Goal: Information Seeking & Learning: Find specific fact

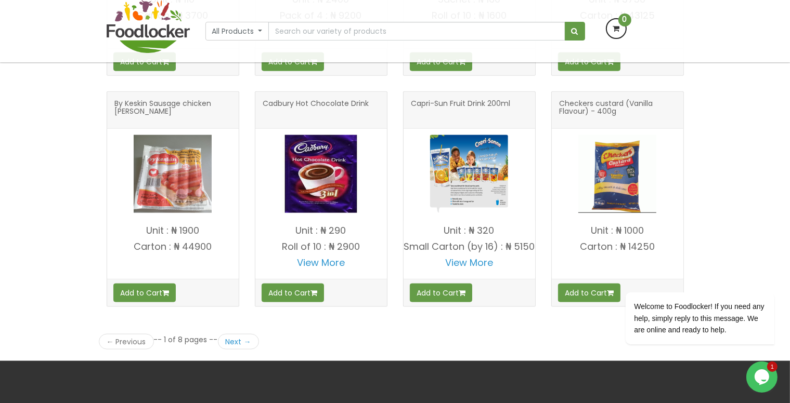
scroll to position [1352, 0]
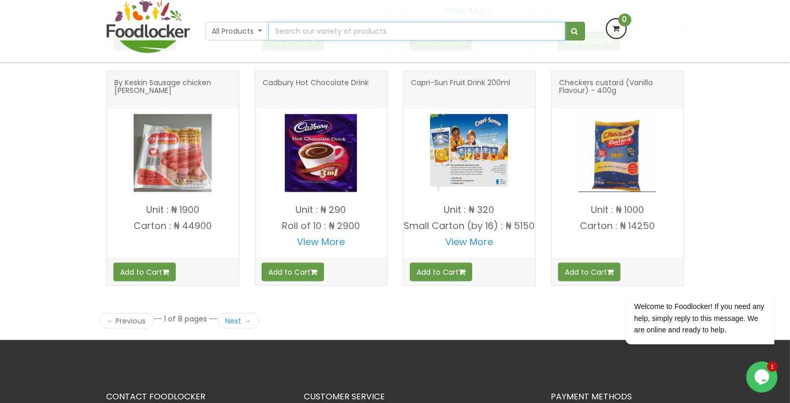
click at [487, 32] on input "text" at bounding box center [416, 31] width 296 height 19
type input "chocolate"
click at [565, 22] on button "submit" at bounding box center [575, 31] width 20 height 19
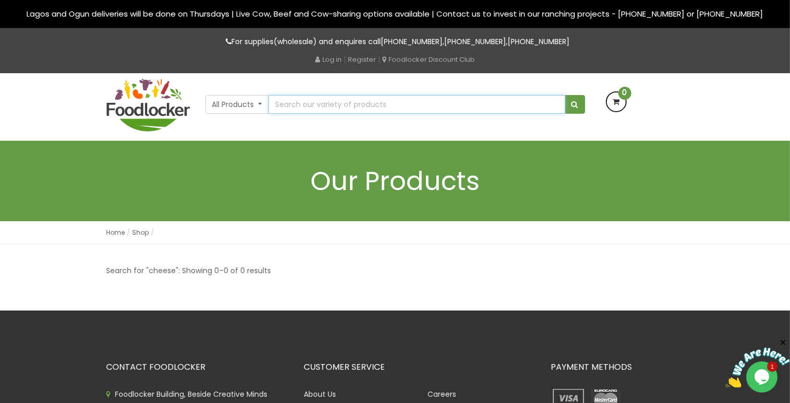
click at [420, 100] on input "text" at bounding box center [416, 104] width 296 height 19
type input "Titus (Mackerel) Fish"
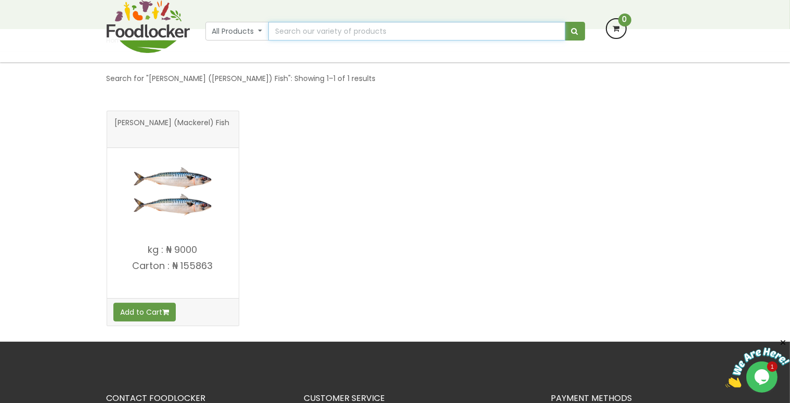
click at [421, 32] on input "text" at bounding box center [416, 31] width 296 height 19
type input "meat"
click at [565, 22] on button "submit" at bounding box center [575, 31] width 20 height 19
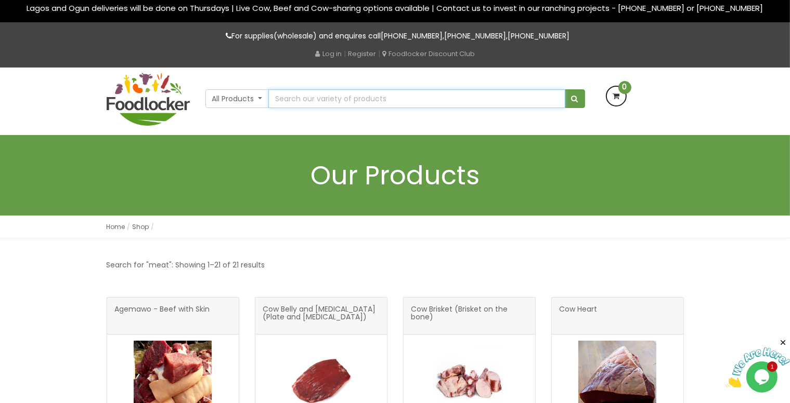
click at [466, 94] on input "text" at bounding box center [416, 98] width 296 height 19
type input "c"
type input "i"
type input "pig meat"
click at [565, 89] on button "submit" at bounding box center [575, 98] width 20 height 19
